Goal: Task Accomplishment & Management: Manage account settings

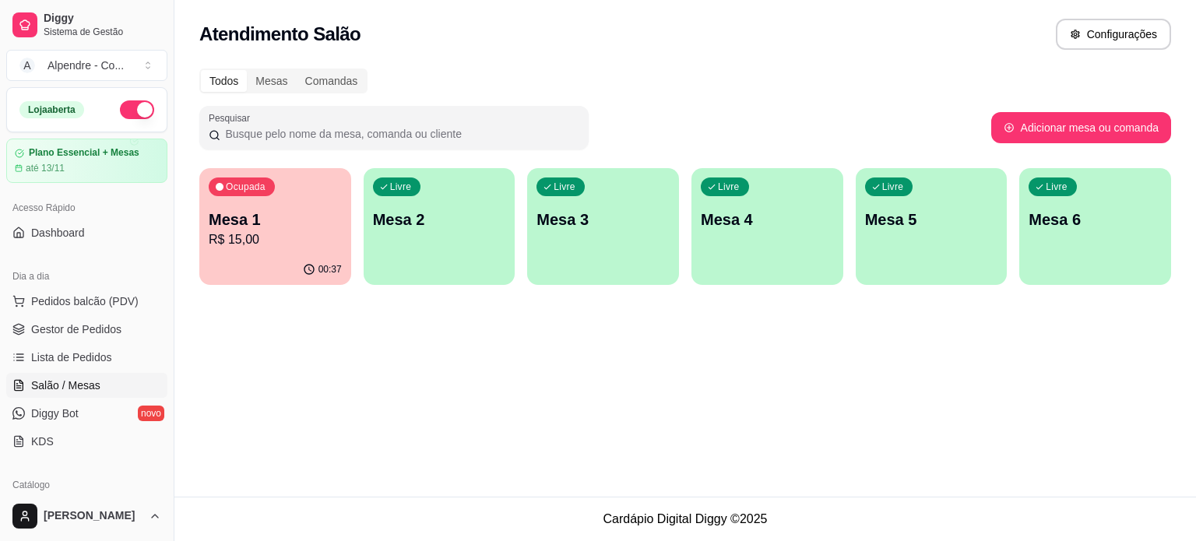
click at [274, 239] on p "R$ 15,00" at bounding box center [275, 240] width 133 height 19
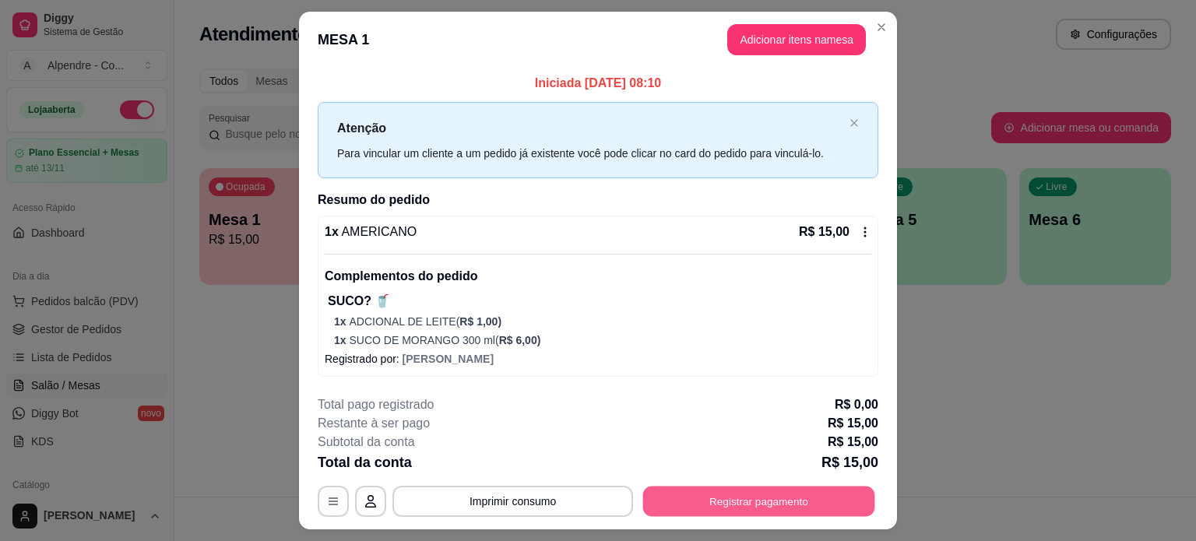
click at [752, 502] on button "Registrar pagamento" at bounding box center [759, 501] width 232 height 30
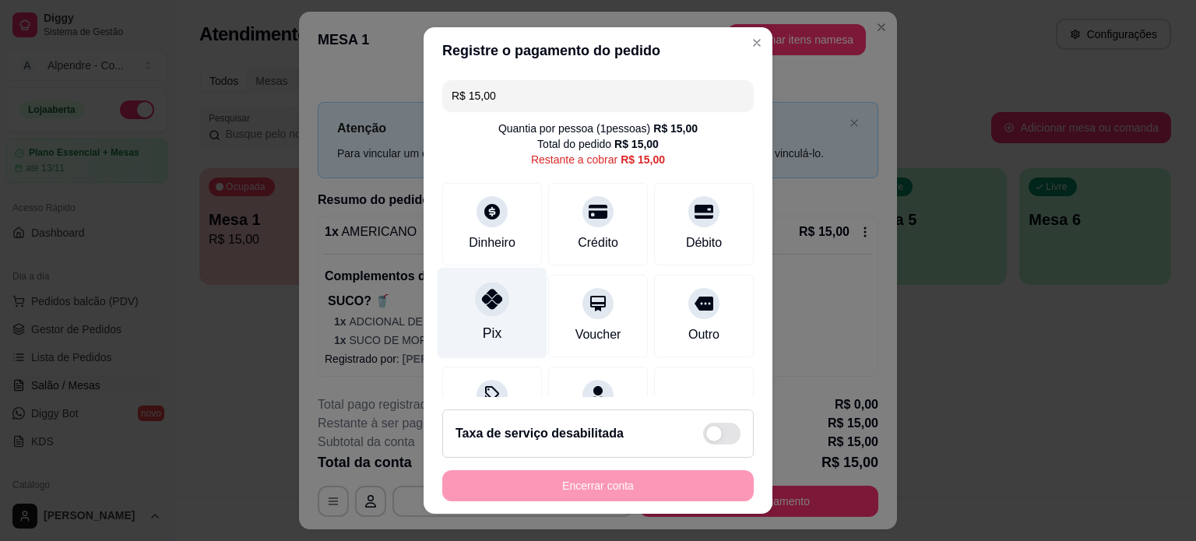
click at [473, 323] on div "Pix" at bounding box center [493, 312] width 110 height 91
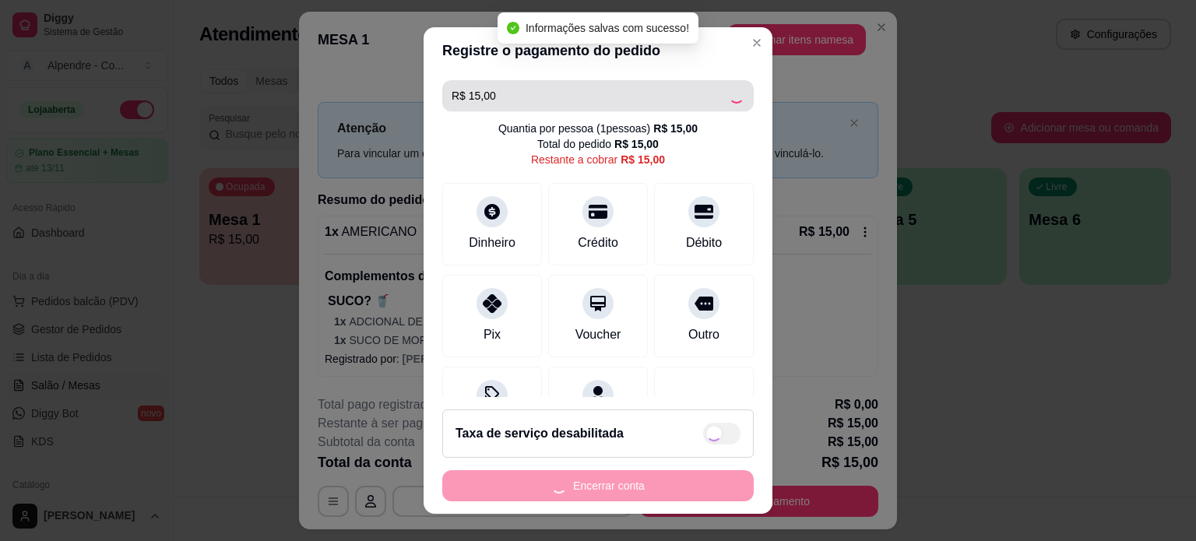
type input "R$ 0,00"
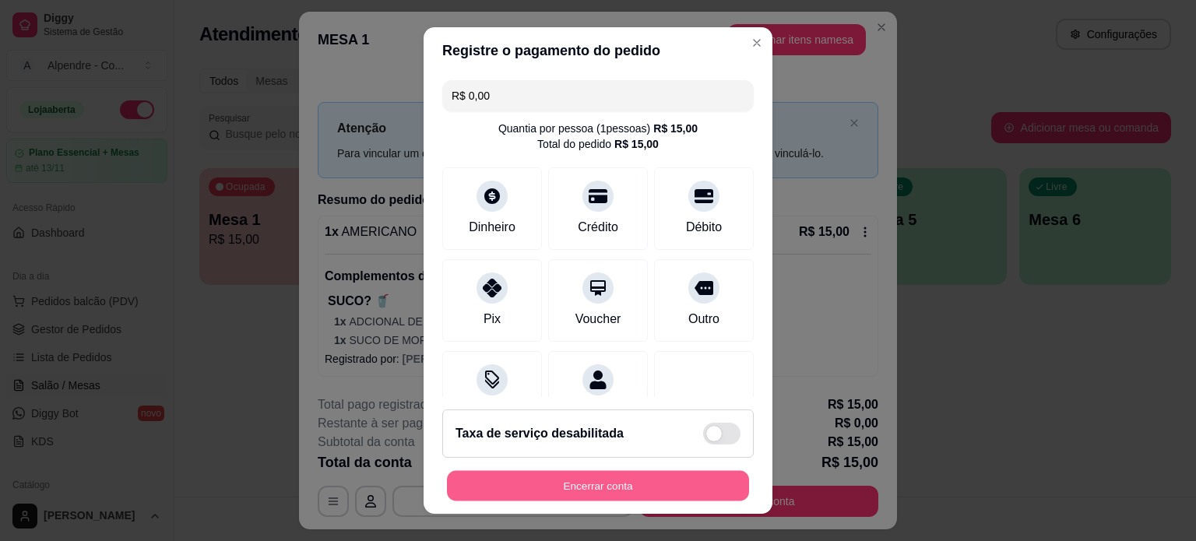
click at [595, 476] on button "Encerrar conta" at bounding box center [598, 486] width 302 height 30
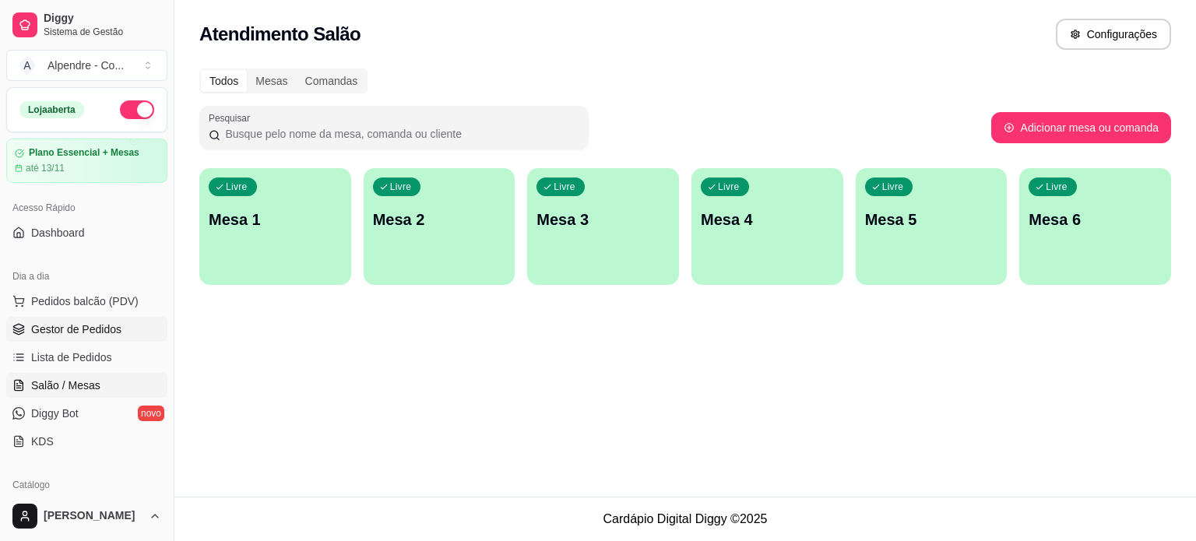
click at [60, 329] on span "Gestor de Pedidos" at bounding box center [76, 330] width 90 height 16
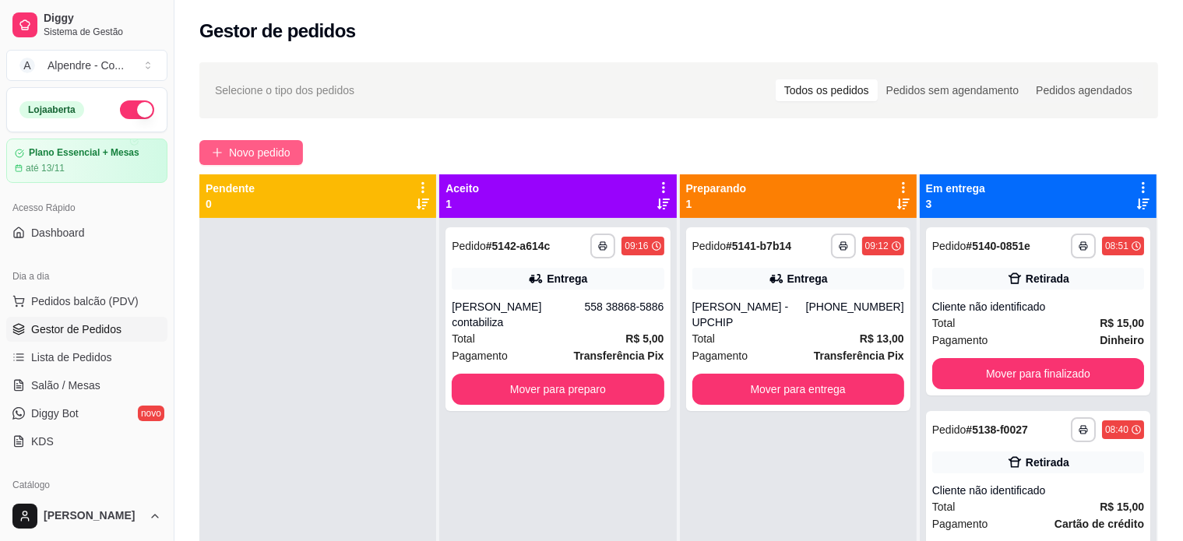
click at [269, 154] on span "Novo pedido" at bounding box center [260, 152] width 62 height 17
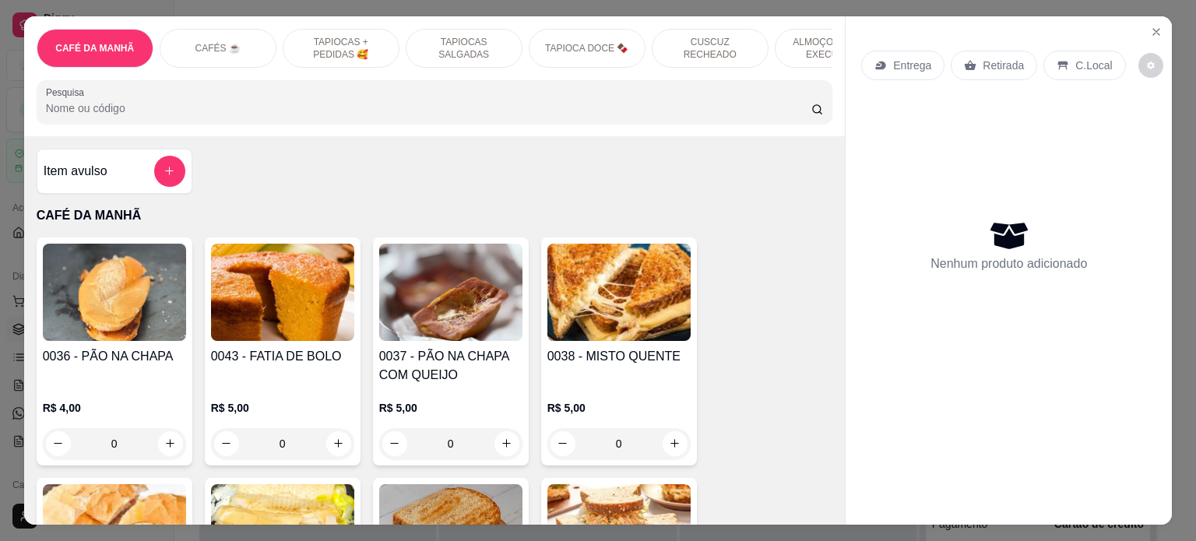
click at [311, 40] on p "TAPIOCAS + PEDIDAS 🥰" at bounding box center [341, 48] width 90 height 25
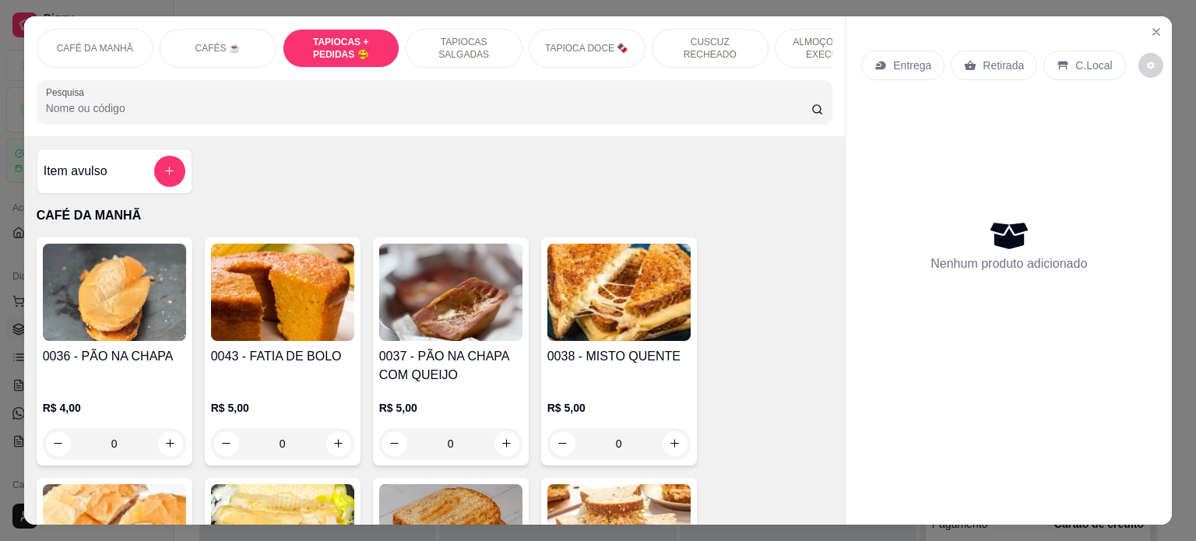
scroll to position [1335, 0]
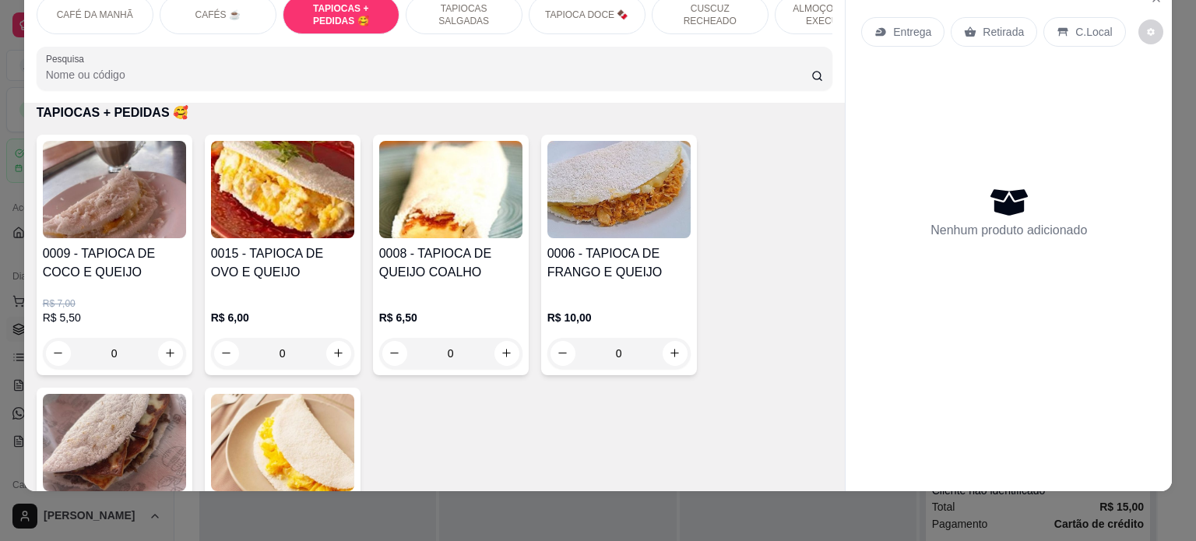
click at [673, 354] on div "0" at bounding box center [619, 353] width 143 height 31
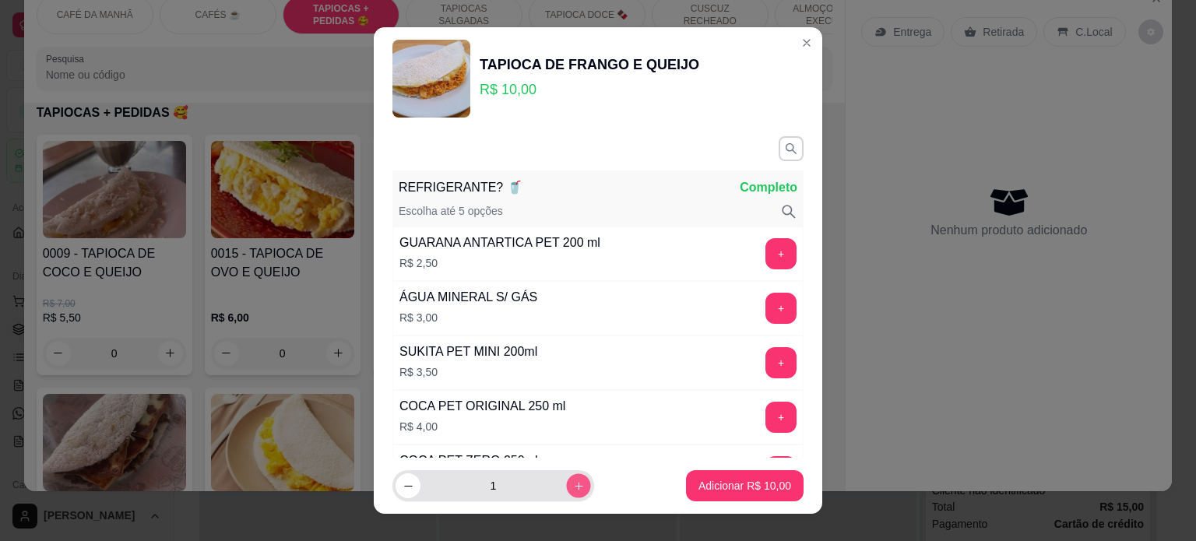
click at [573, 482] on icon "increase-product-quantity" at bounding box center [579, 487] width 12 height 12
type input "2"
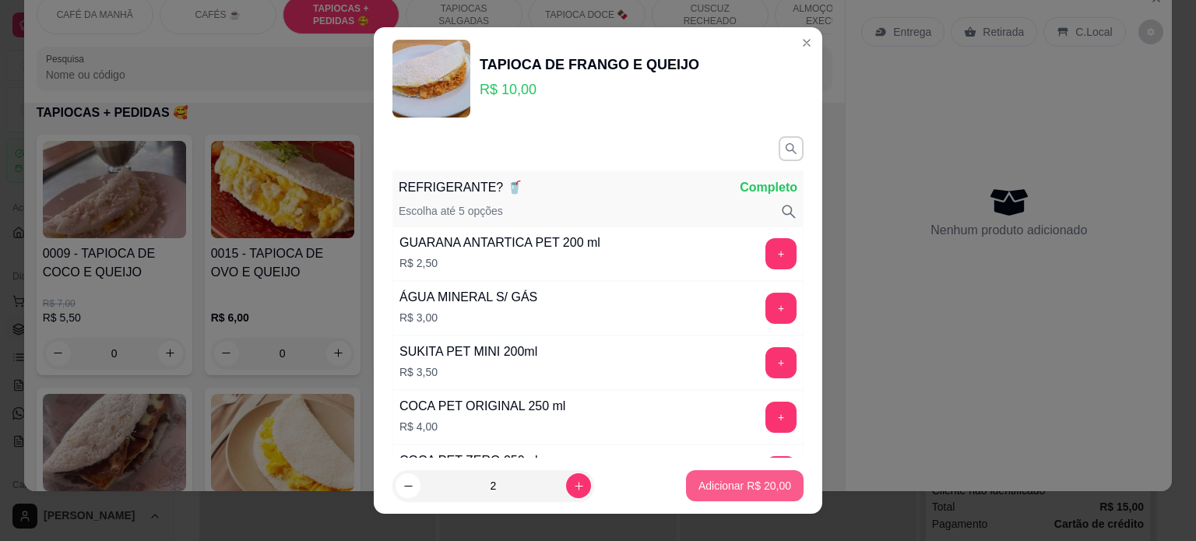
click at [751, 488] on p "Adicionar R$ 20,00" at bounding box center [745, 486] width 93 height 16
type input "2"
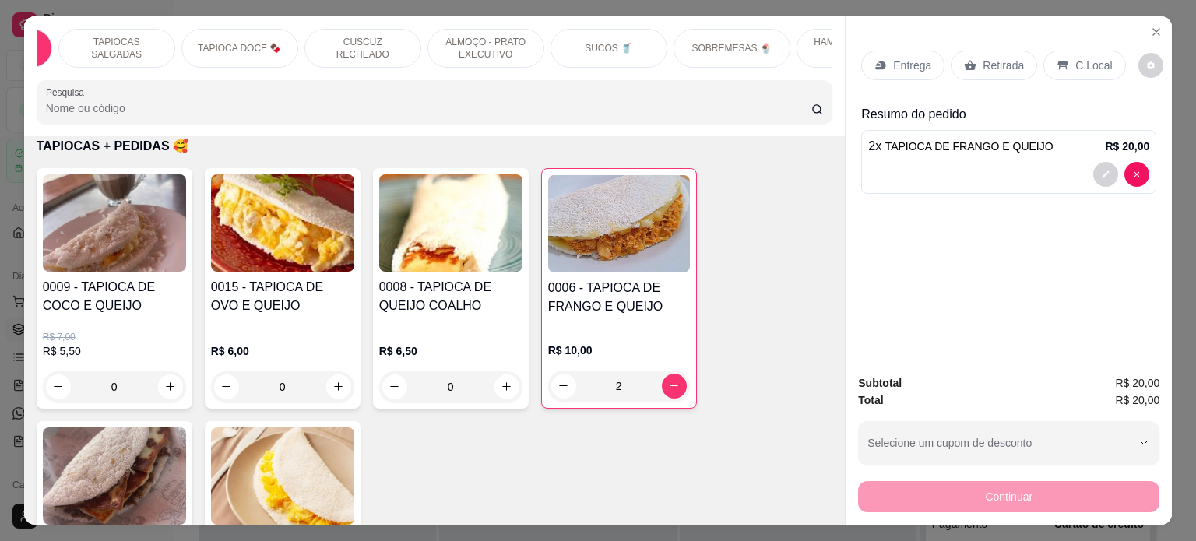
scroll to position [0, 359]
click at [603, 44] on p "SUCOS 🥤" at bounding box center [597, 48] width 48 height 12
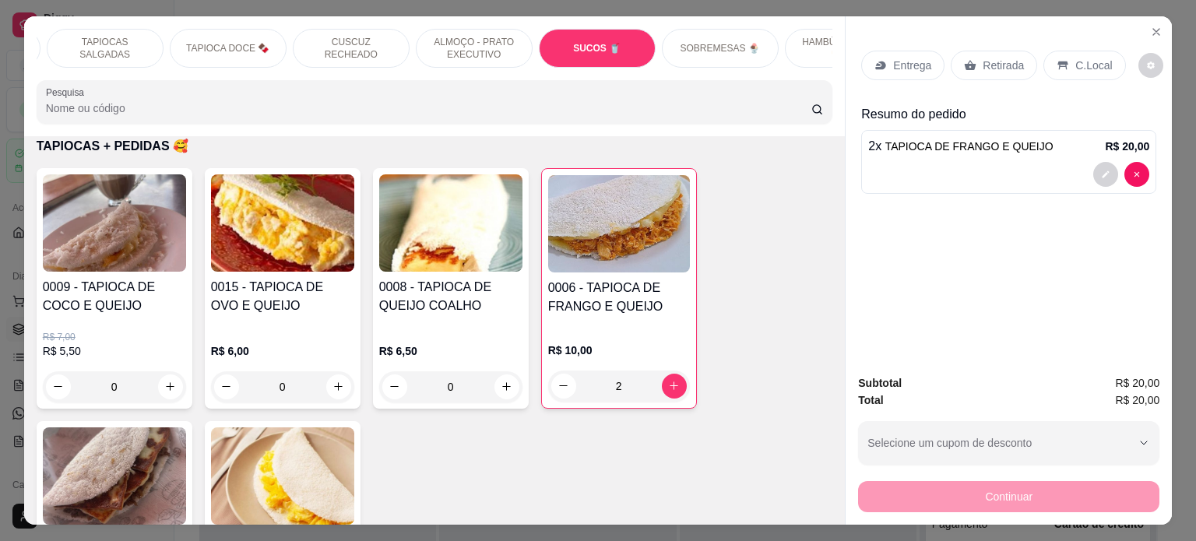
scroll to position [4157, 0]
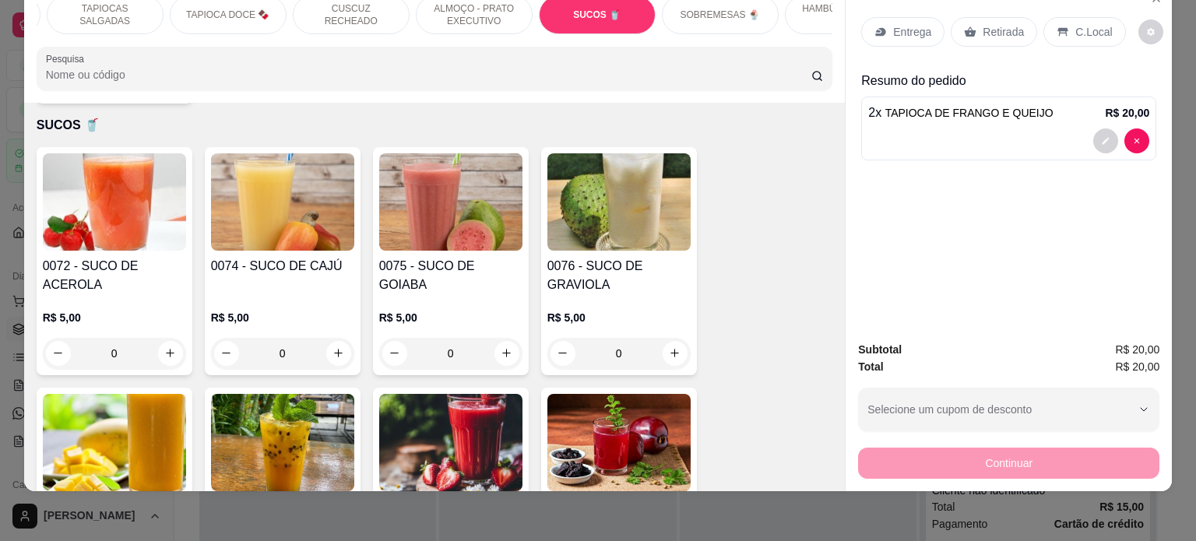
click at [329, 411] on img at bounding box center [282, 442] width 143 height 97
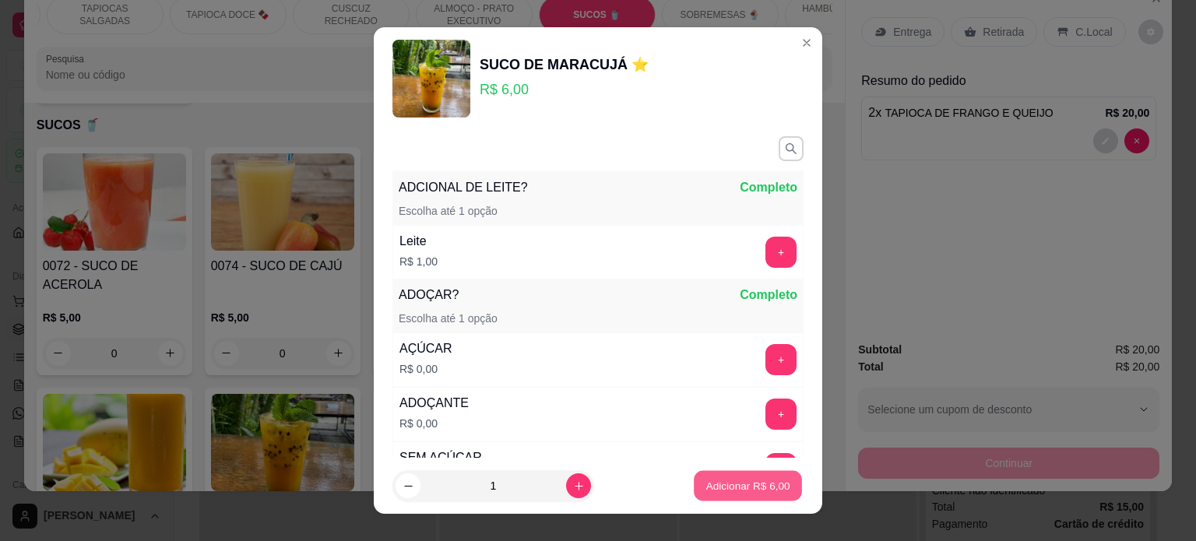
click at [726, 477] on button "Adicionar R$ 6,00" at bounding box center [748, 486] width 108 height 30
type input "1"
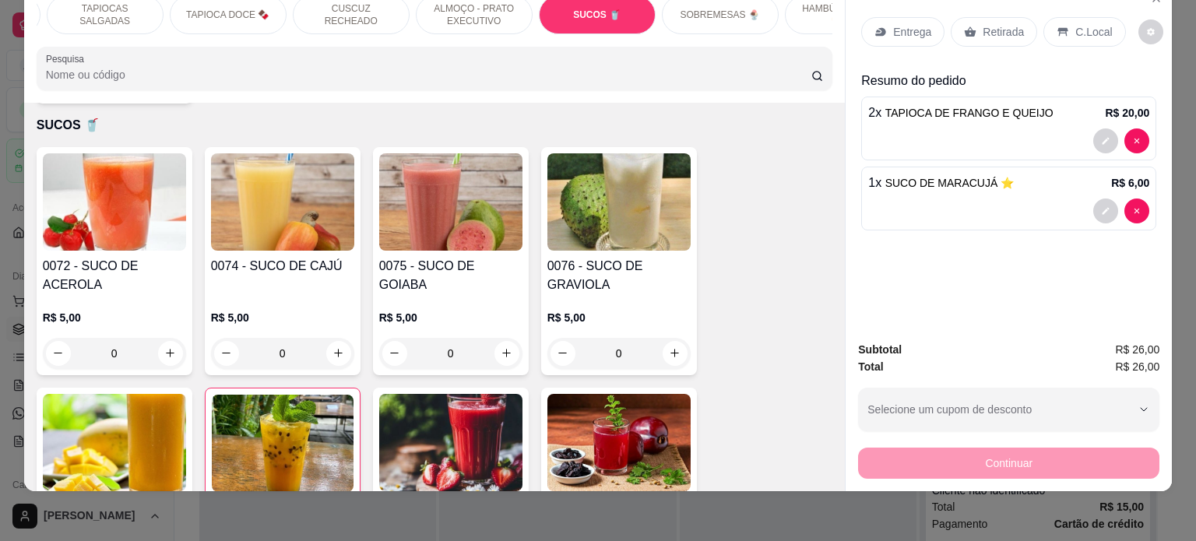
scroll to position [0, 0]
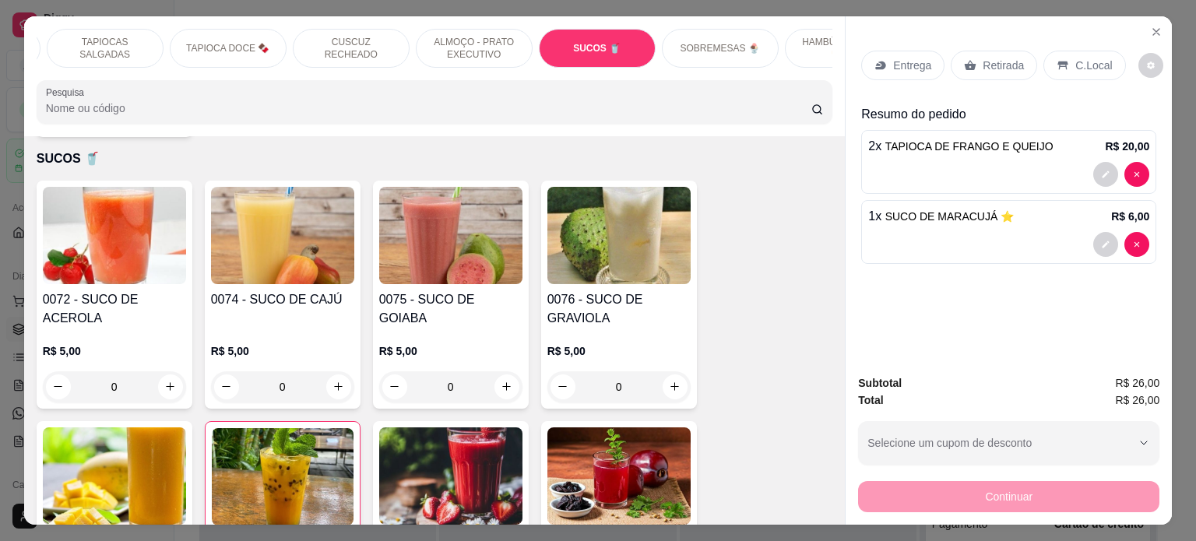
click at [721, 43] on p "SOBREMESAS 🍨" at bounding box center [720, 48] width 79 height 12
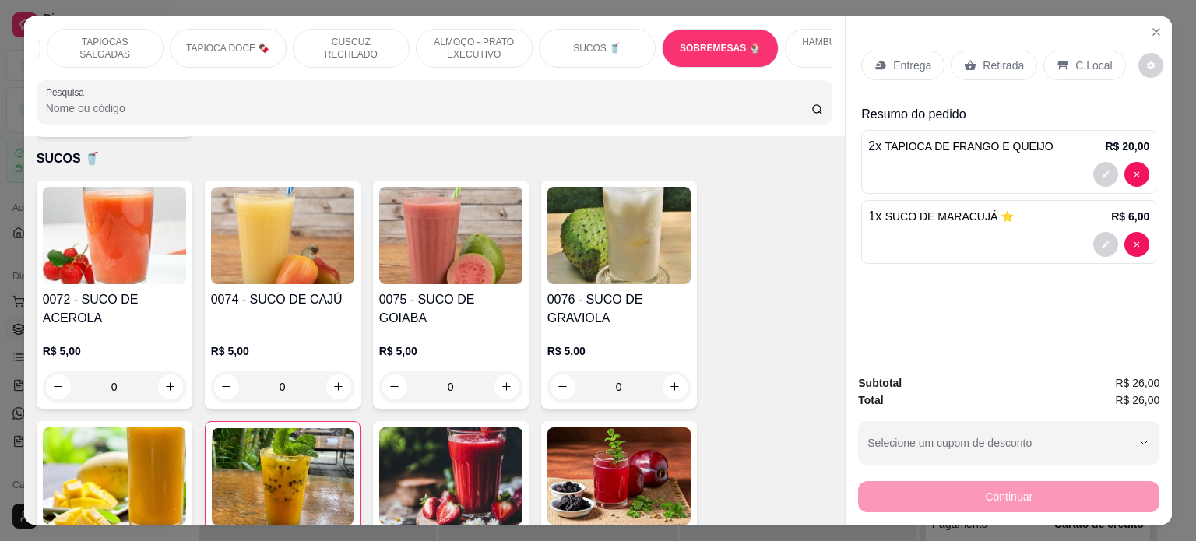
scroll to position [4893, 0]
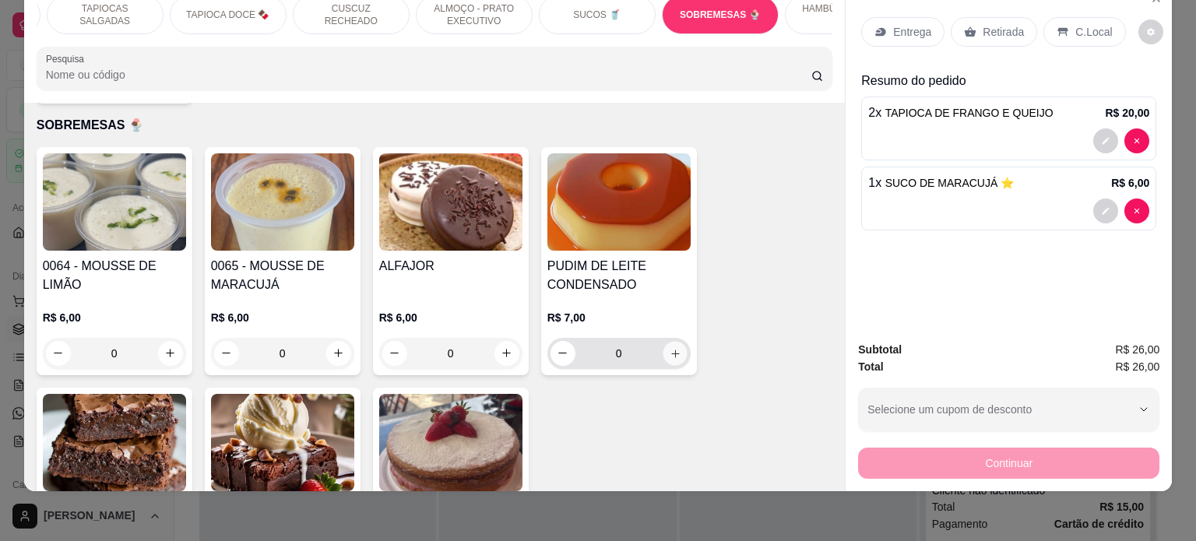
click at [669, 348] on icon "increase-product-quantity" at bounding box center [675, 354] width 12 height 12
type input "1"
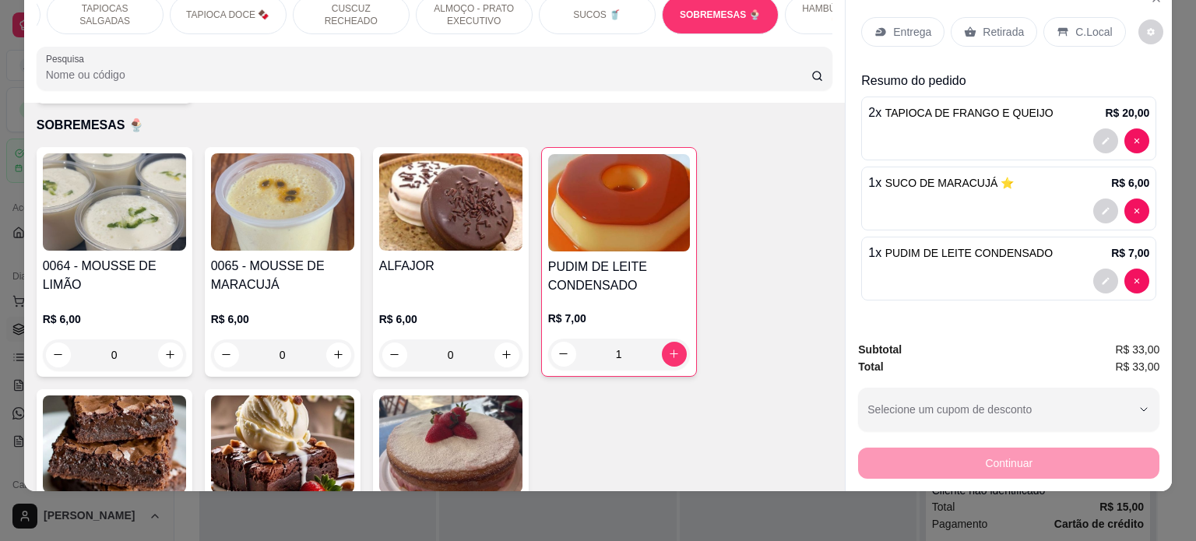
click at [988, 24] on p "Retirada" at bounding box center [1003, 32] width 41 height 16
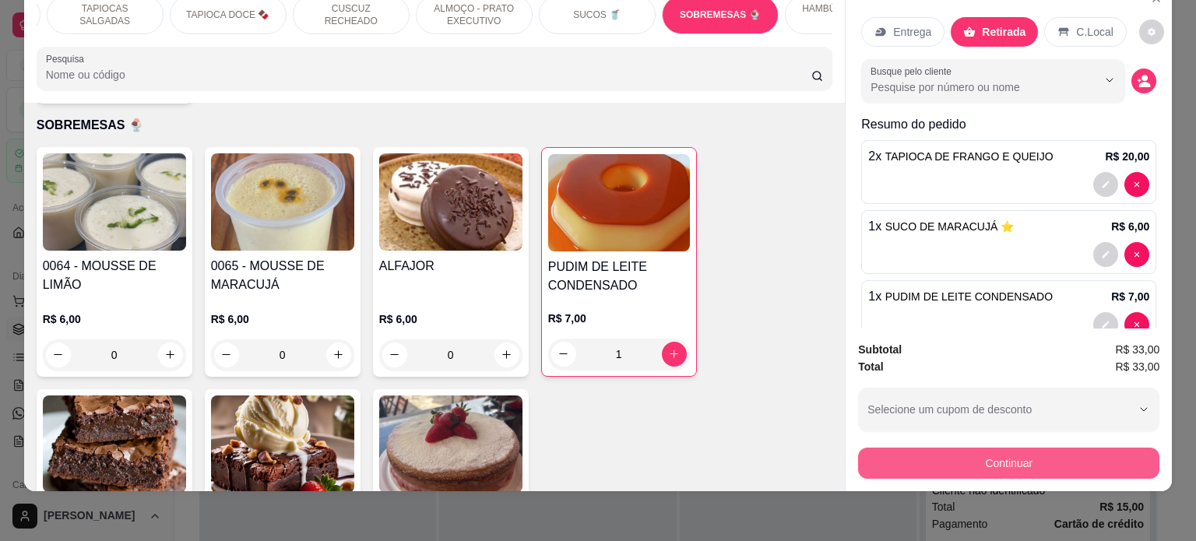
click at [981, 452] on button "Continuar" at bounding box center [1008, 463] width 301 height 31
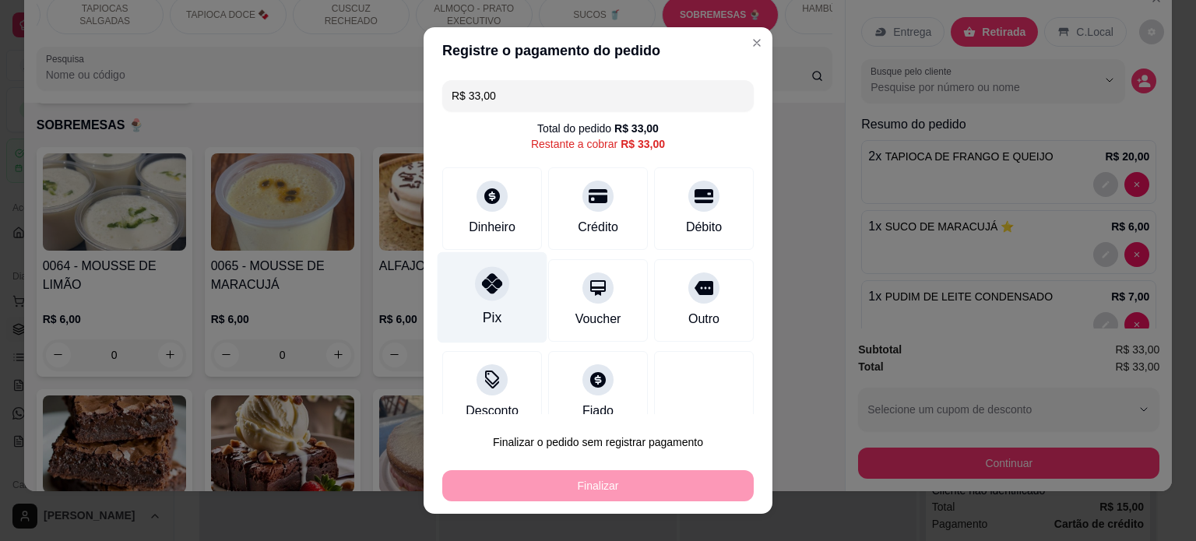
click at [489, 296] on div at bounding box center [492, 283] width 34 height 34
type input "R$ 0,00"
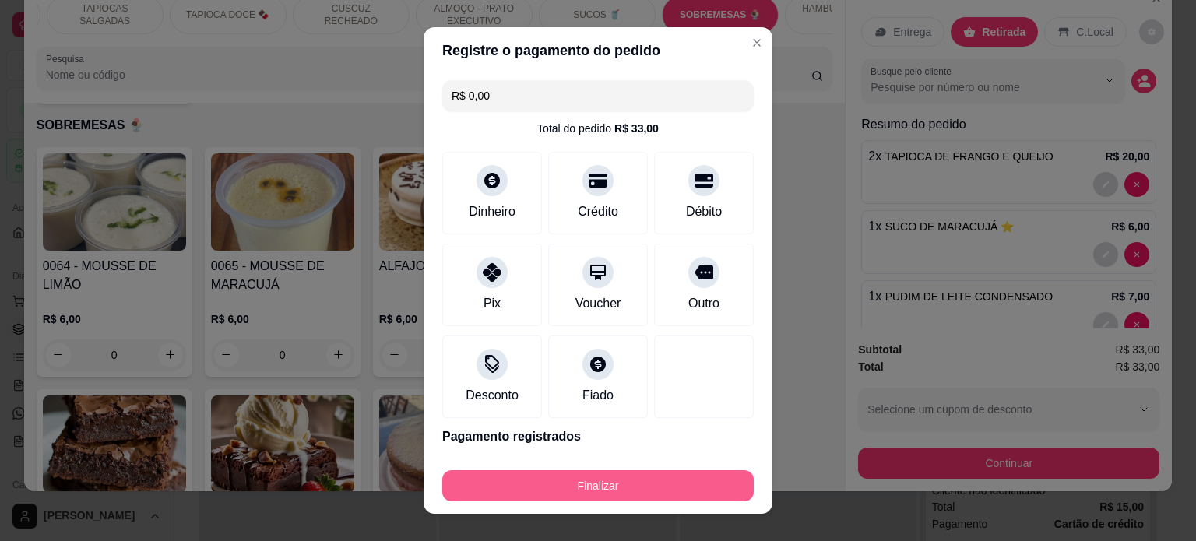
click at [643, 486] on button "Finalizar" at bounding box center [598, 485] width 312 height 31
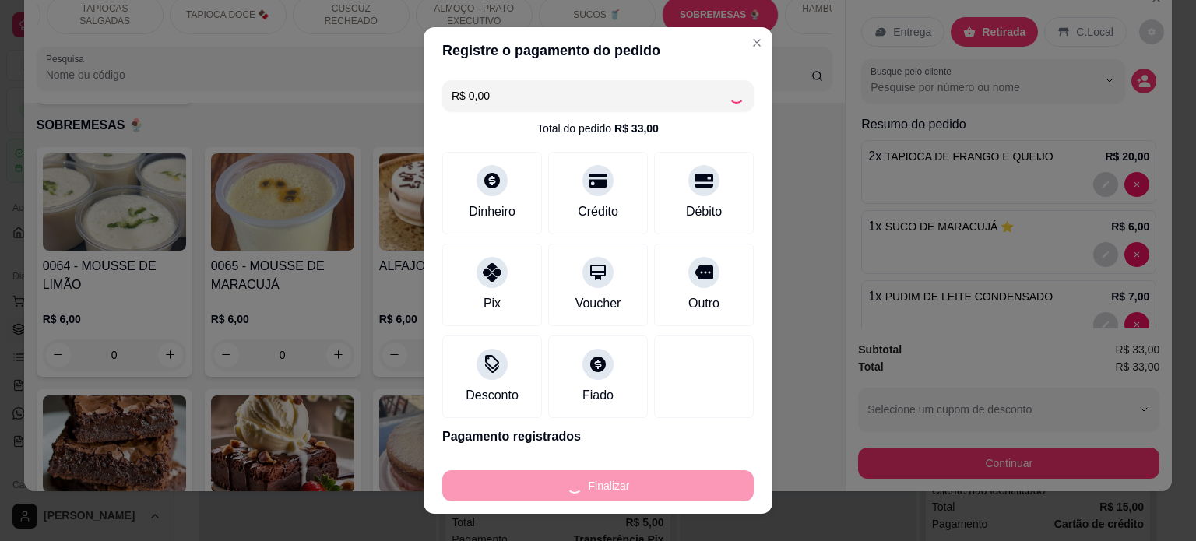
type input "0"
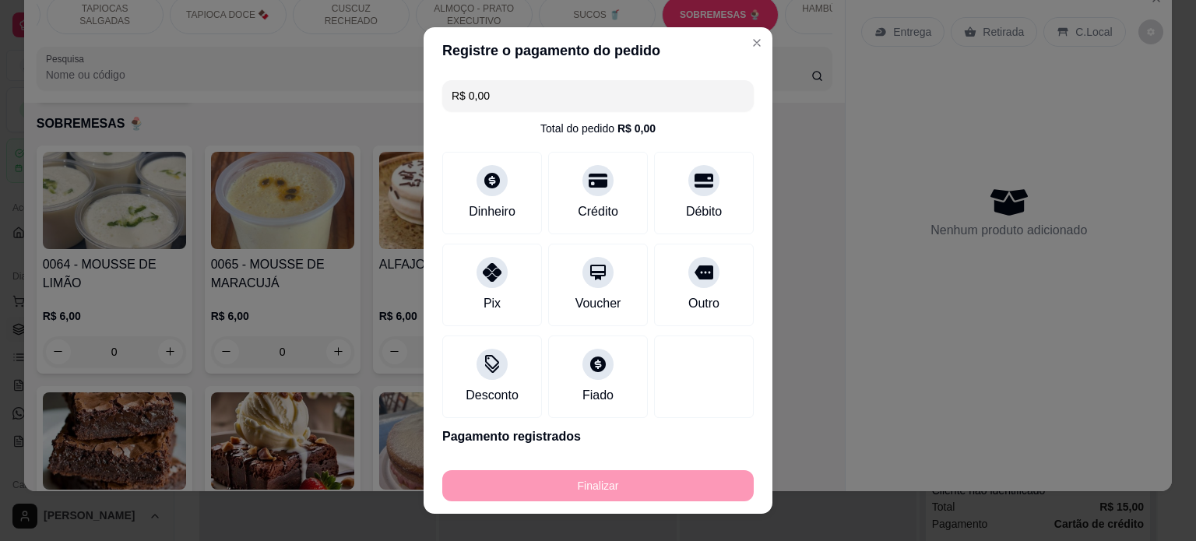
type input "-R$ 33,00"
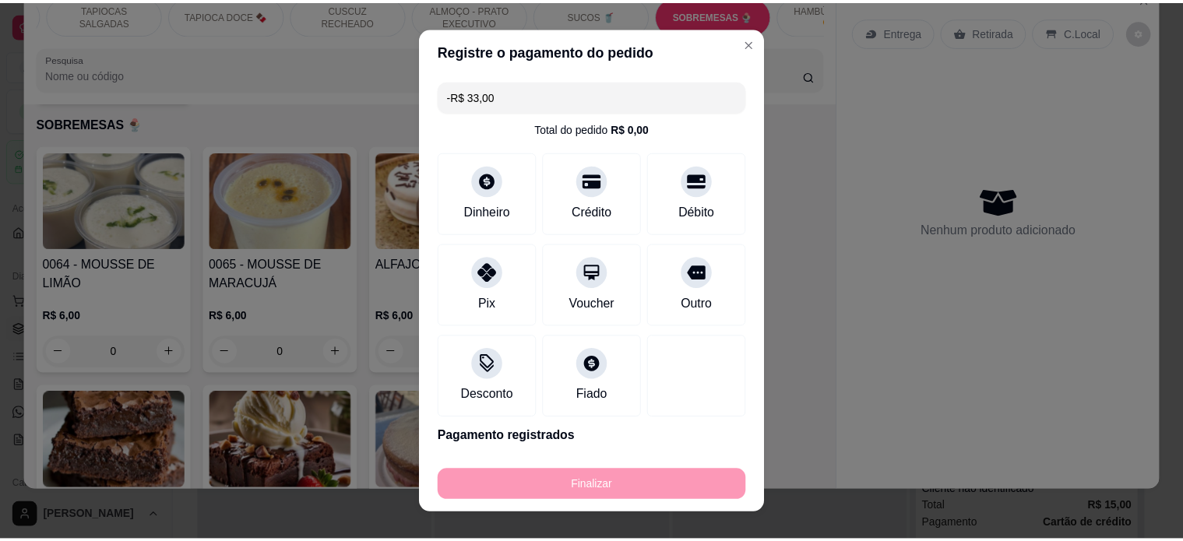
scroll to position [4891, 0]
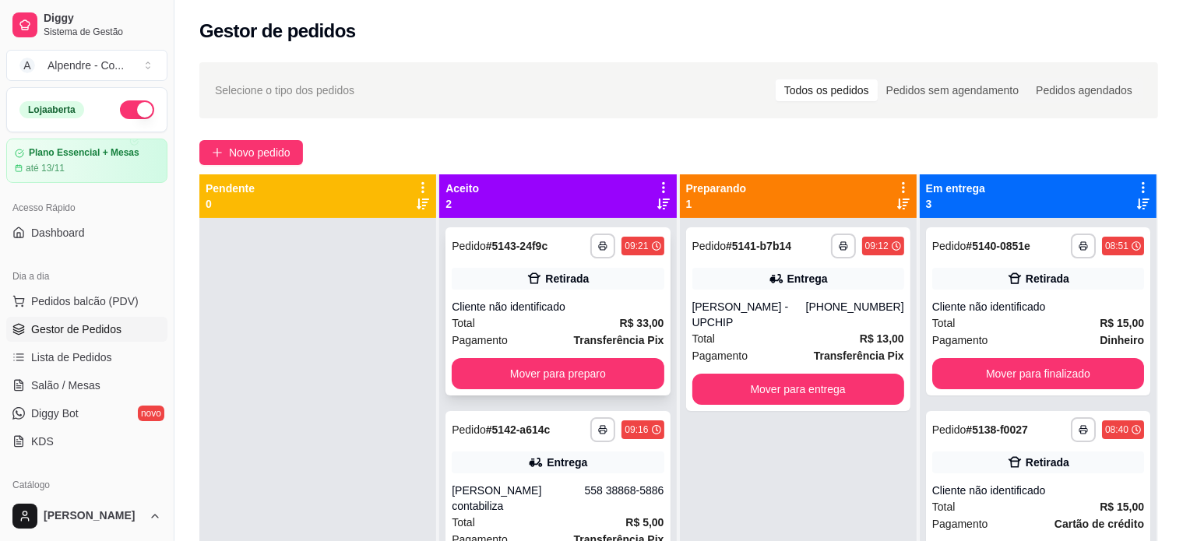
click at [546, 322] on div "Total R$ 33,00" at bounding box center [558, 323] width 212 height 17
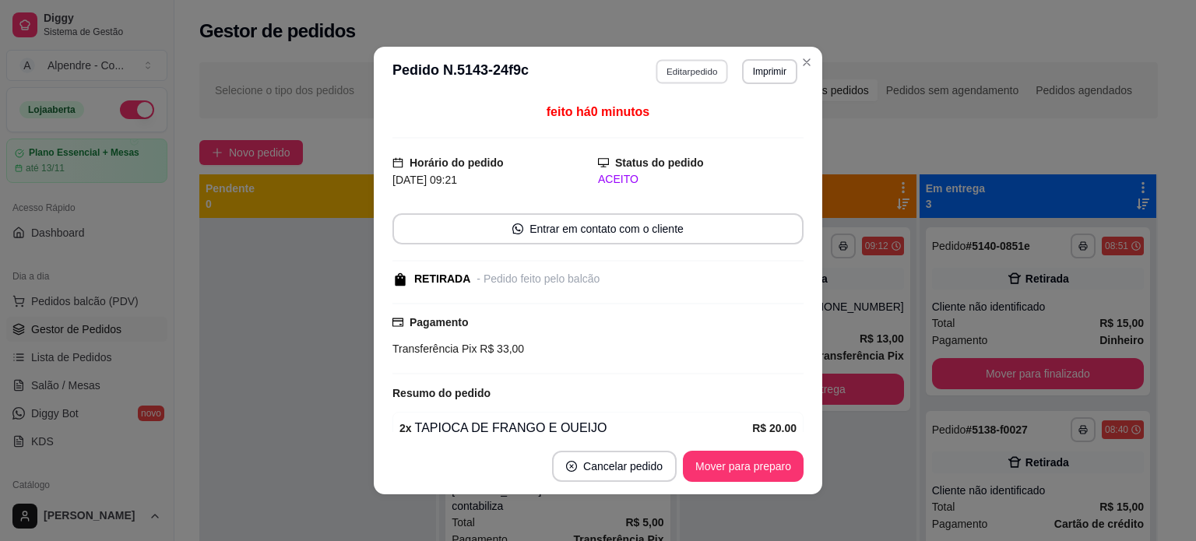
click at [670, 69] on button "Editar pedido" at bounding box center [693, 71] width 72 height 24
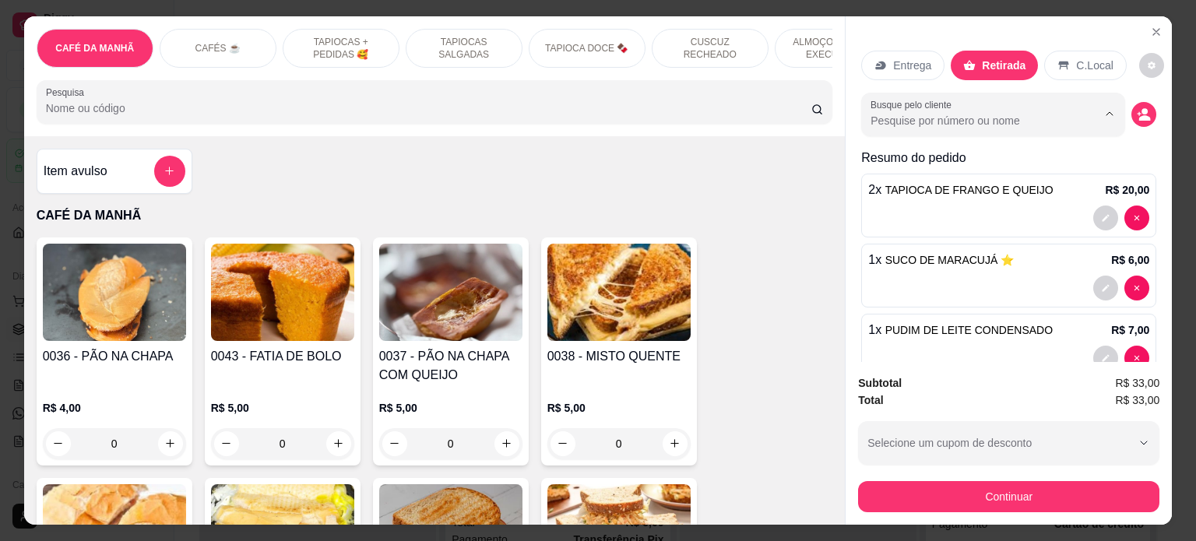
click at [936, 118] on input "Busque pelo cliente" at bounding box center [972, 121] width 202 height 16
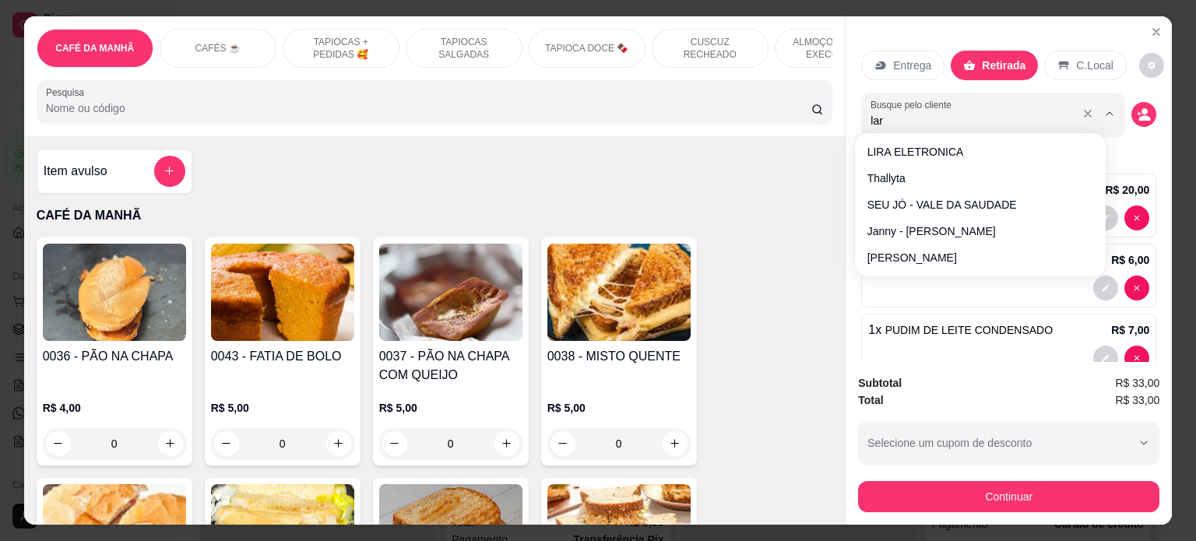
type input "lari"
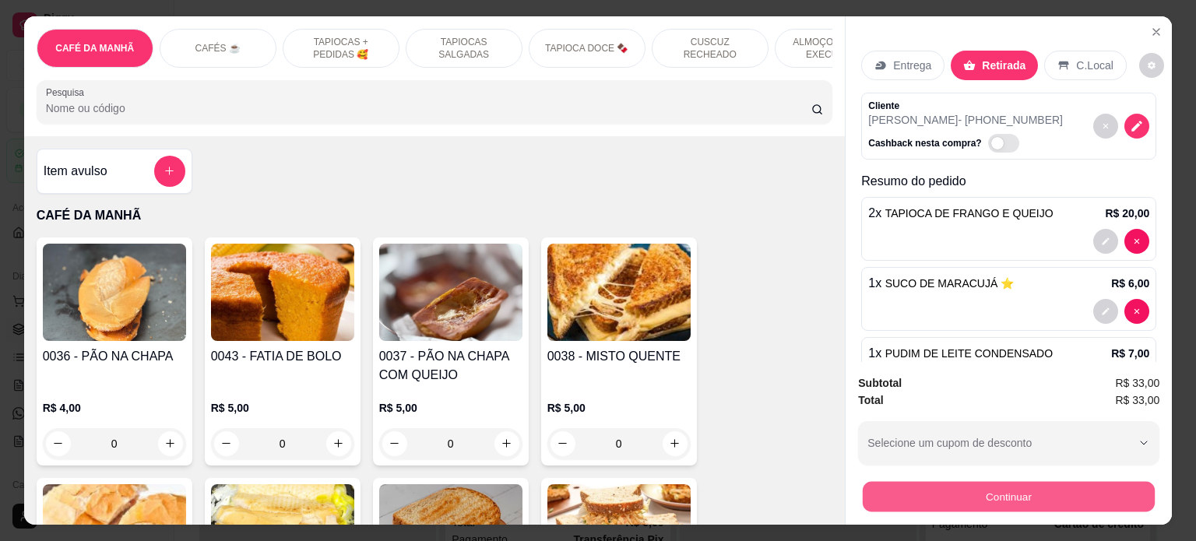
click at [984, 495] on button "Continuar" at bounding box center [1009, 497] width 292 height 30
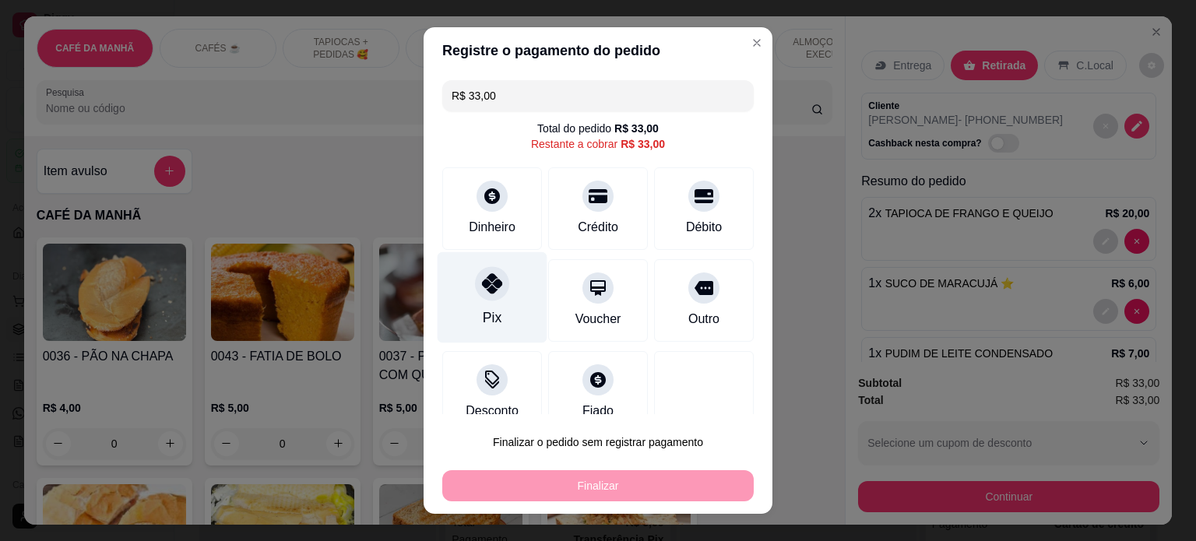
click at [488, 295] on div at bounding box center [492, 283] width 34 height 34
type input "R$ 0,00"
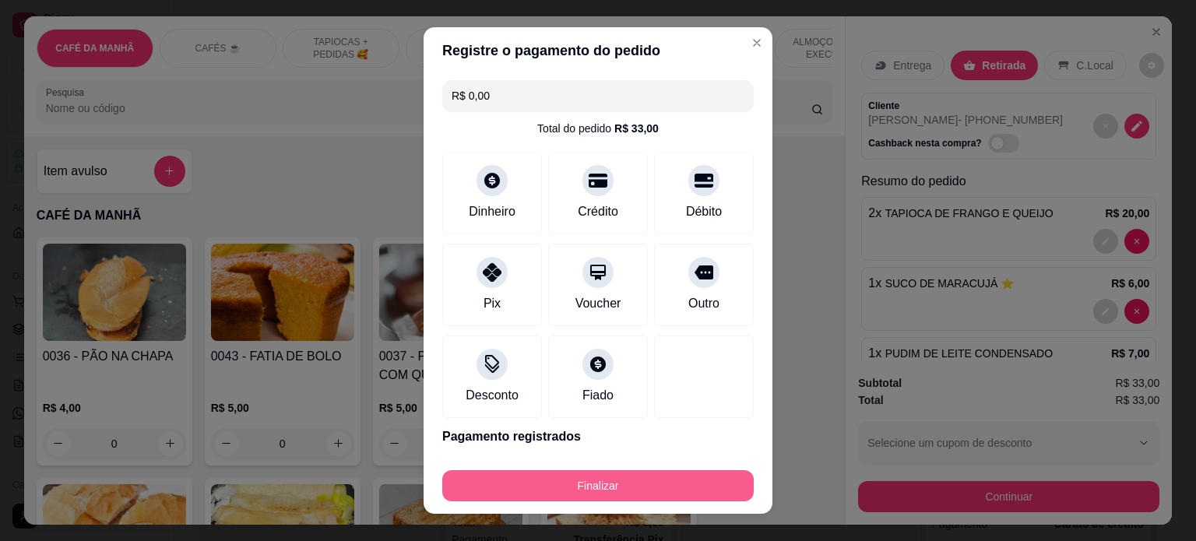
click at [604, 486] on button "Finalizar" at bounding box center [598, 485] width 312 height 31
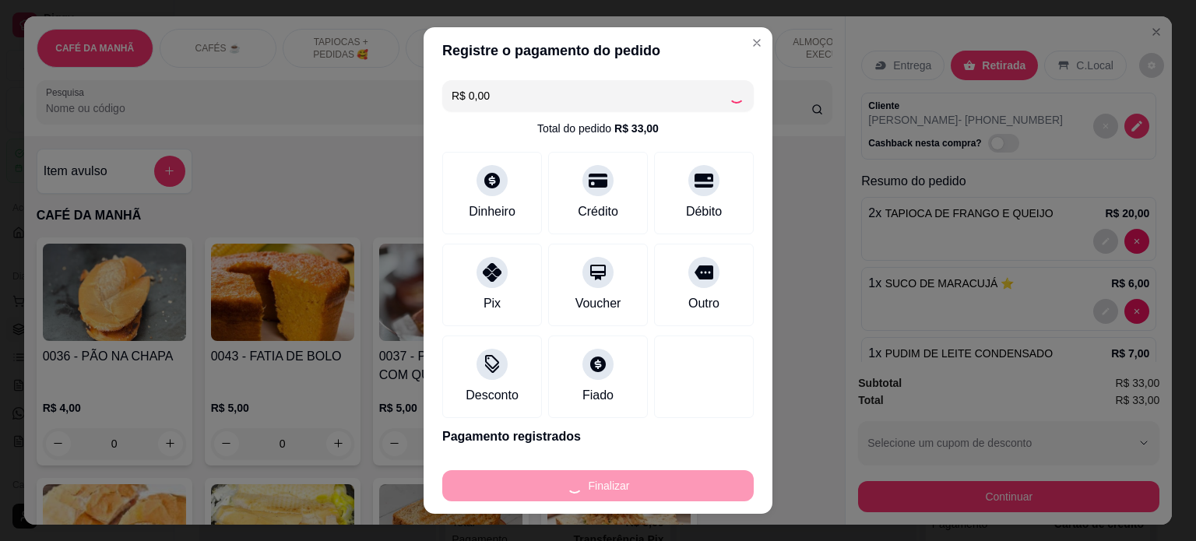
type input "0"
type input "-R$ 33,00"
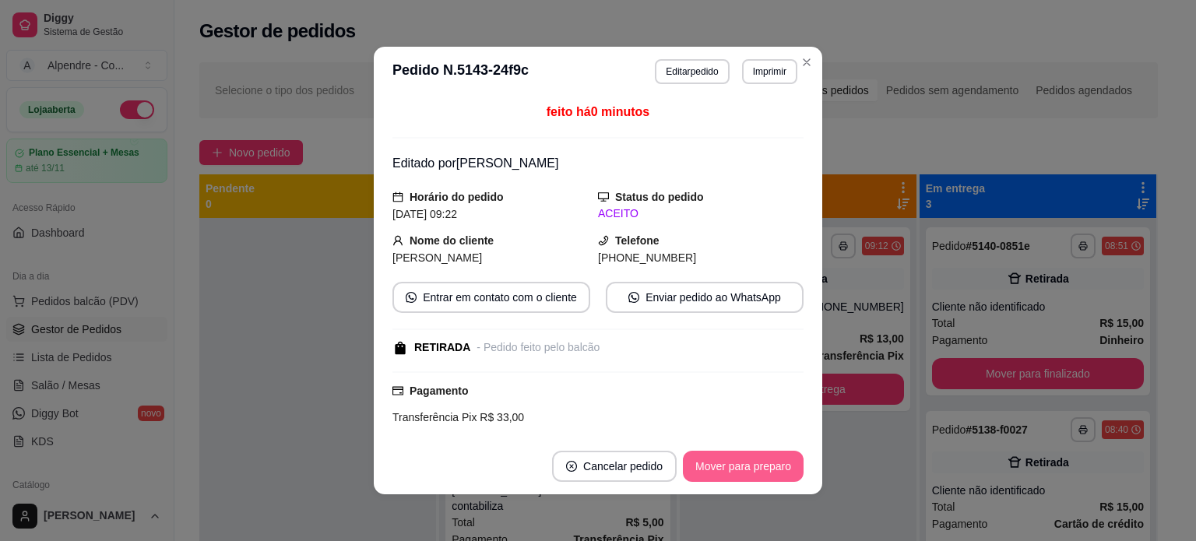
click at [713, 467] on button "Mover para preparo" at bounding box center [743, 466] width 121 height 31
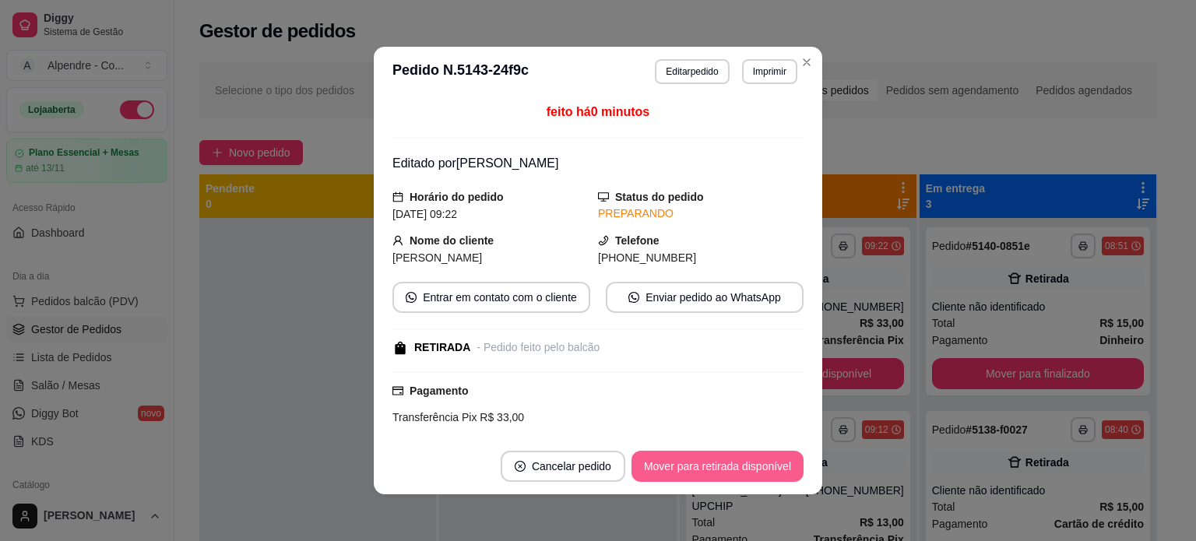
click at [713, 467] on button "Mover para retirada disponível" at bounding box center [718, 466] width 172 height 31
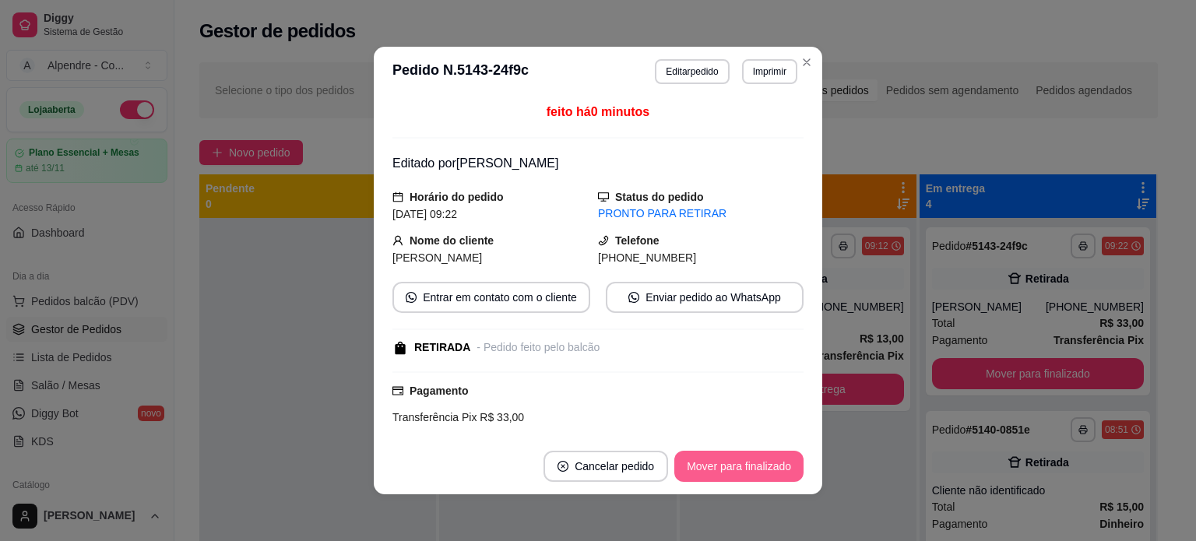
click at [713, 467] on button "Mover para finalizado" at bounding box center [739, 466] width 129 height 31
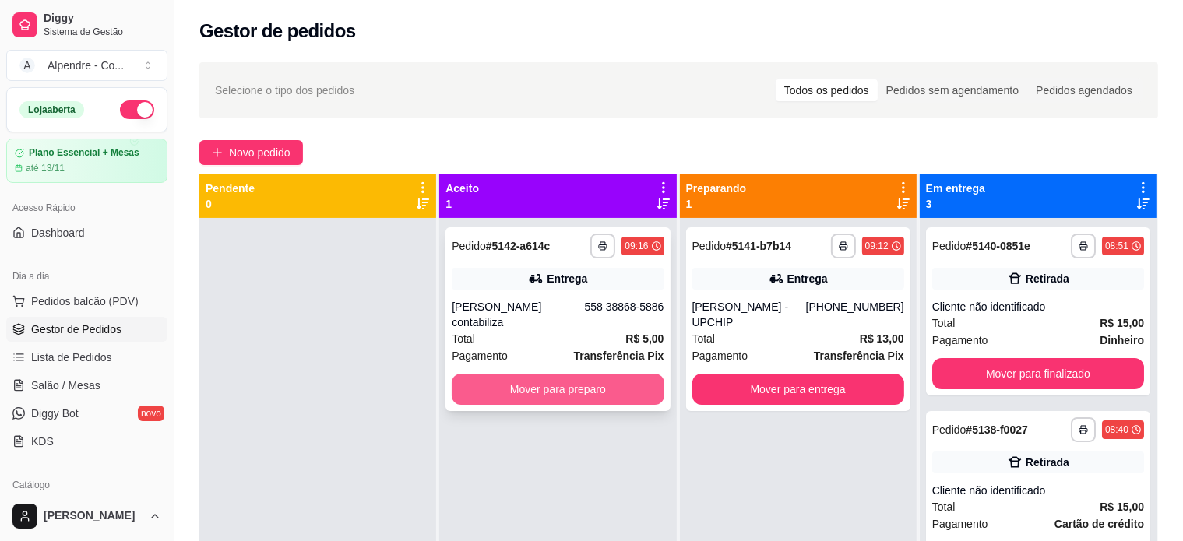
click at [586, 374] on button "Mover para preparo" at bounding box center [558, 389] width 212 height 31
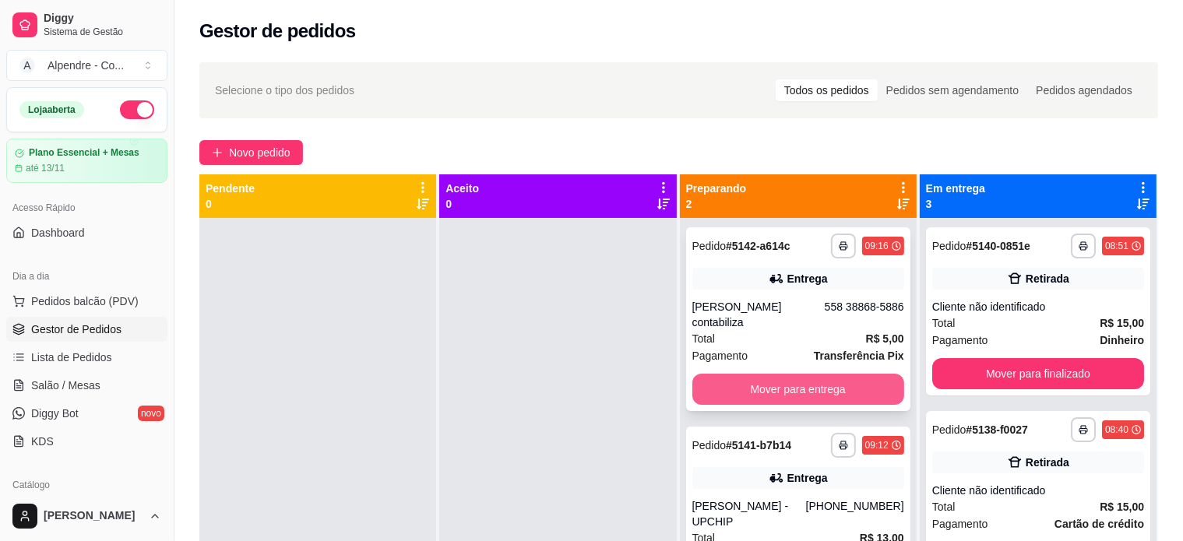
click at [785, 374] on button "Mover para entrega" at bounding box center [798, 389] width 212 height 31
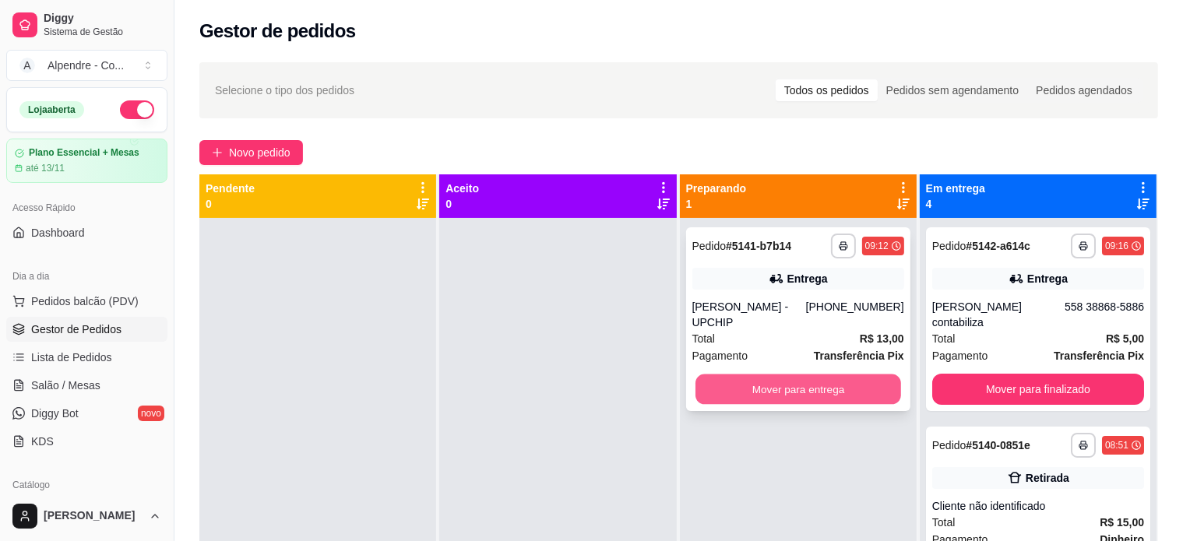
click at [791, 375] on button "Mover para entrega" at bounding box center [799, 390] width 206 height 30
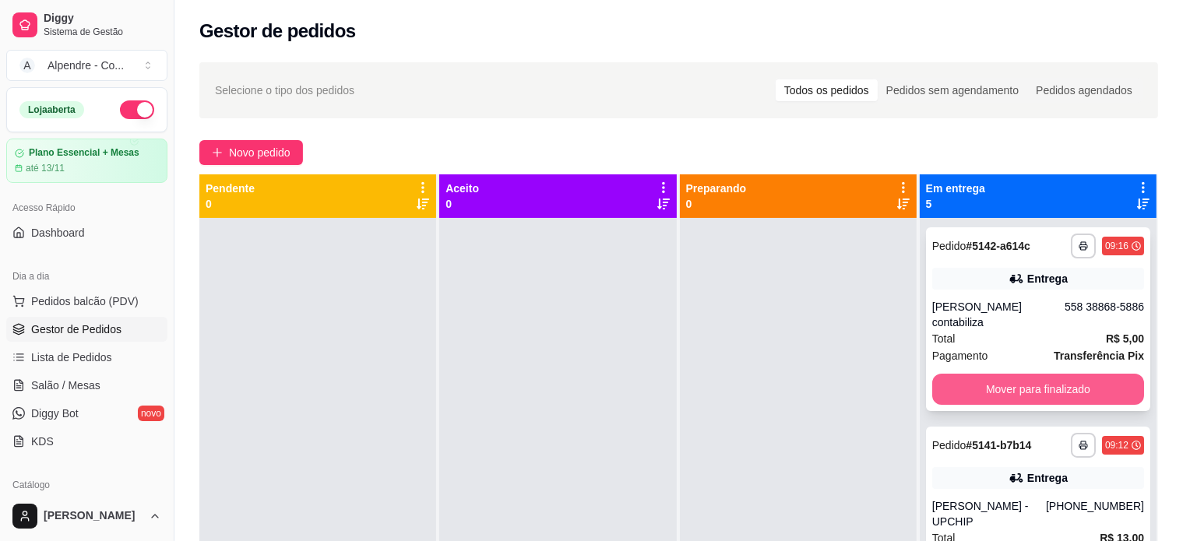
click at [985, 379] on button "Mover para finalizado" at bounding box center [1038, 389] width 212 height 31
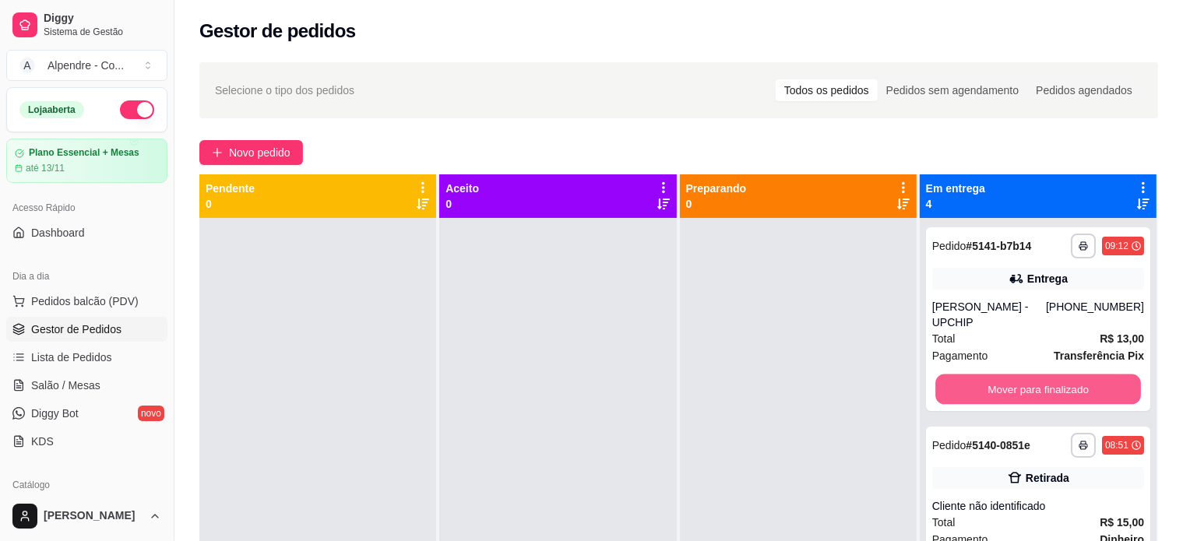
click at [985, 379] on button "Mover para finalizado" at bounding box center [1038, 390] width 206 height 30
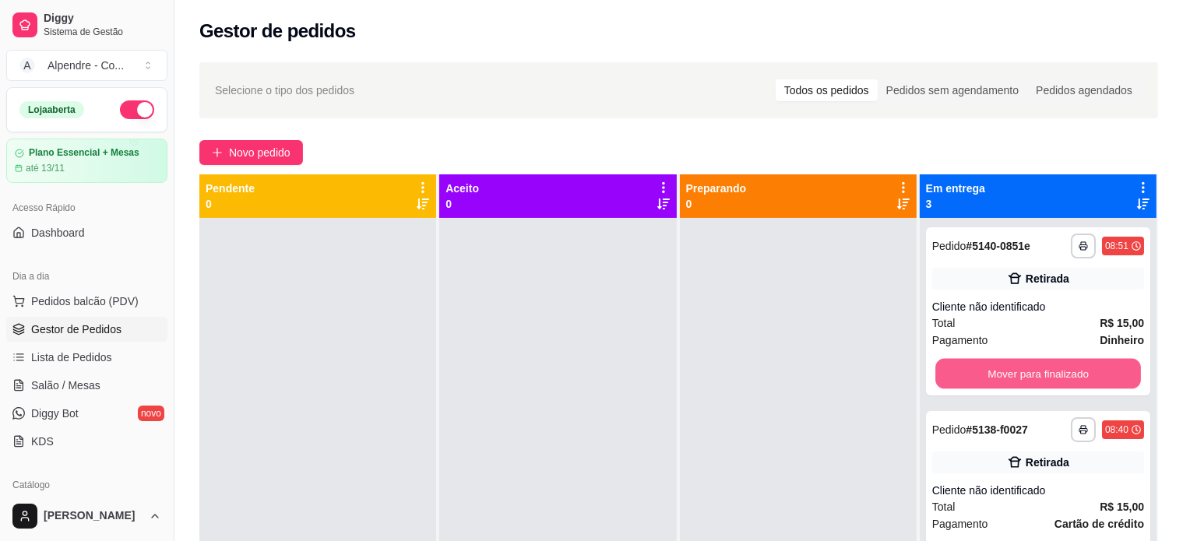
click at [985, 379] on button "Mover para finalizado" at bounding box center [1038, 374] width 206 height 30
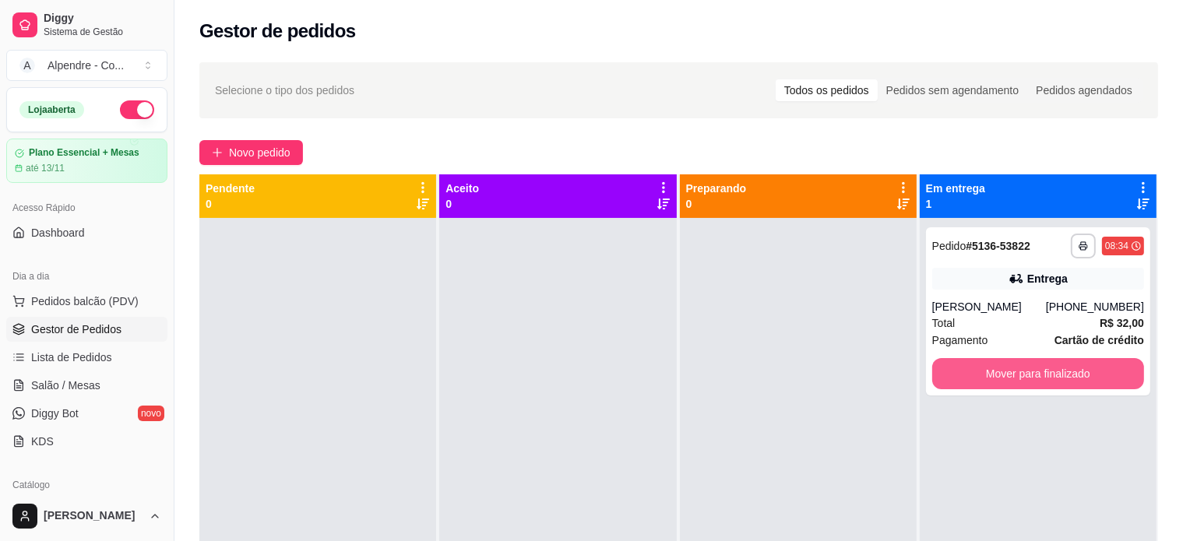
click at [985, 379] on button "Mover para finalizado" at bounding box center [1038, 373] width 212 height 31
